Goal: Task Accomplishment & Management: Use online tool/utility

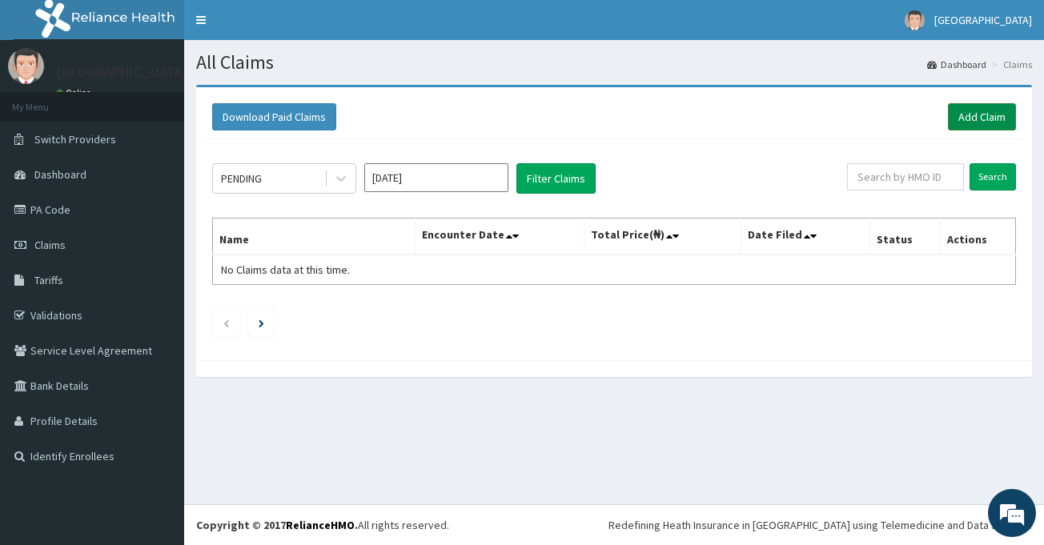
click at [1003, 117] on link "Add Claim" at bounding box center [982, 116] width 68 height 27
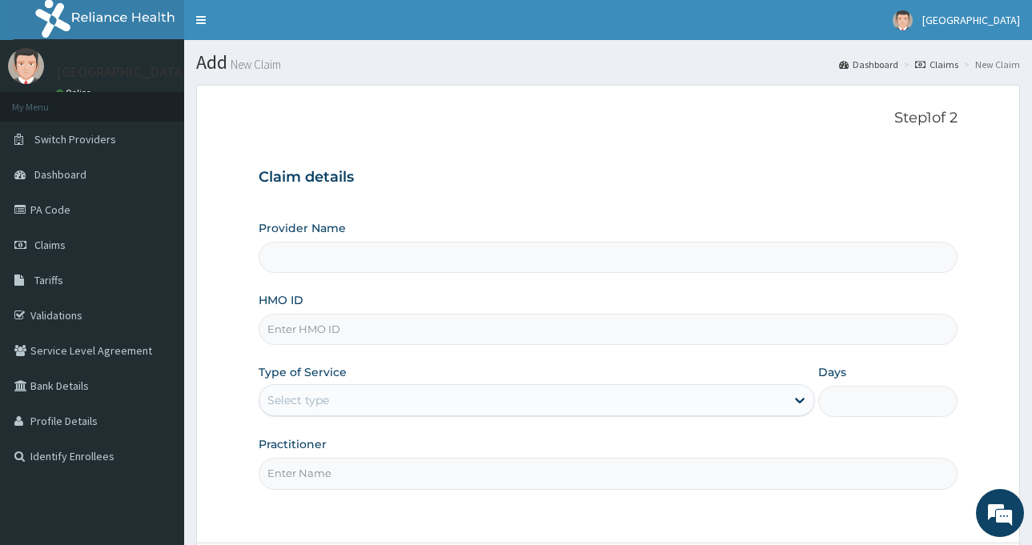
type input "[GEOGRAPHIC_DATA]"
